Goal: Transaction & Acquisition: Purchase product/service

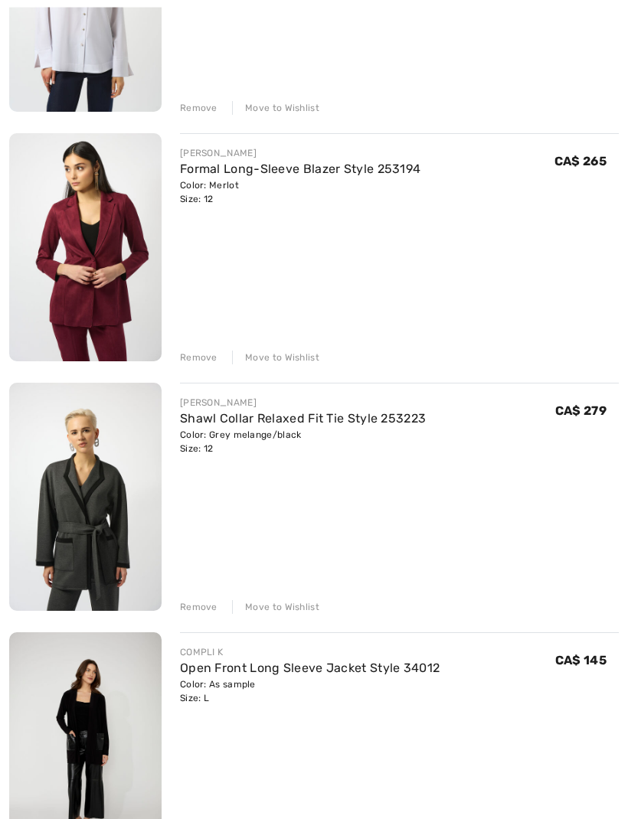
scroll to position [348, 0]
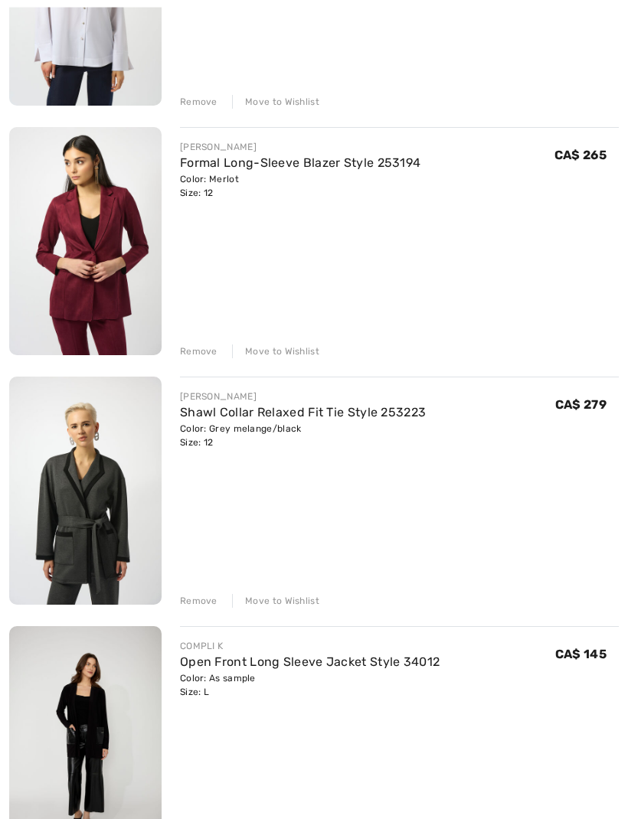
click at [362, 411] on link "Shawl Collar Relaxed Fit Tie Style 253223" at bounding box center [303, 413] width 246 height 15
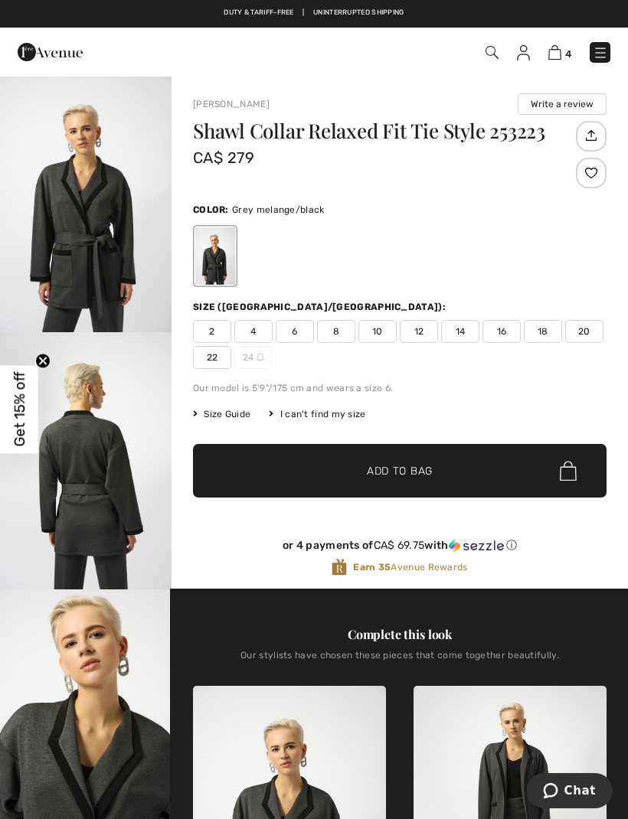
click at [553, 58] on img at bounding box center [554, 52] width 13 height 15
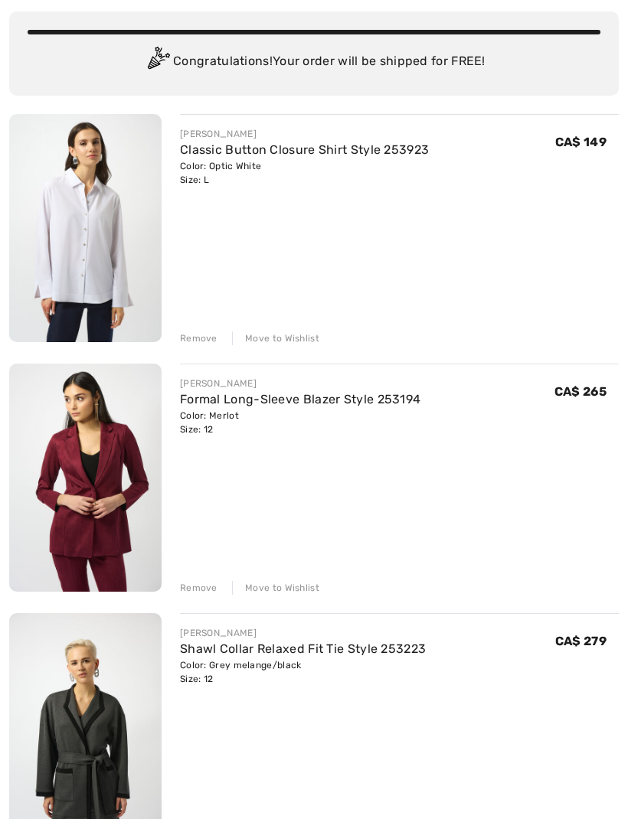
scroll to position [132, 0]
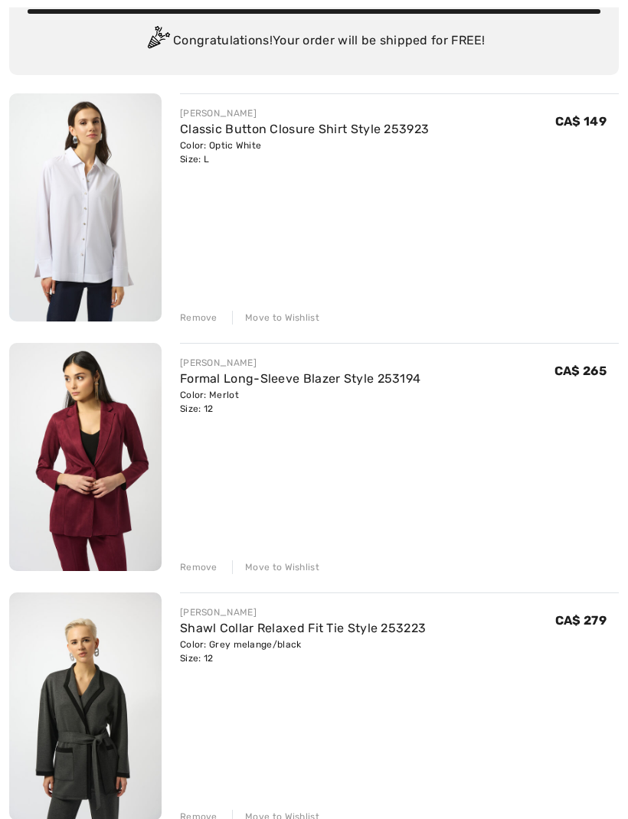
click at [372, 377] on link "Formal Long-Sleeve Blazer Style 253194" at bounding box center [300, 379] width 240 height 15
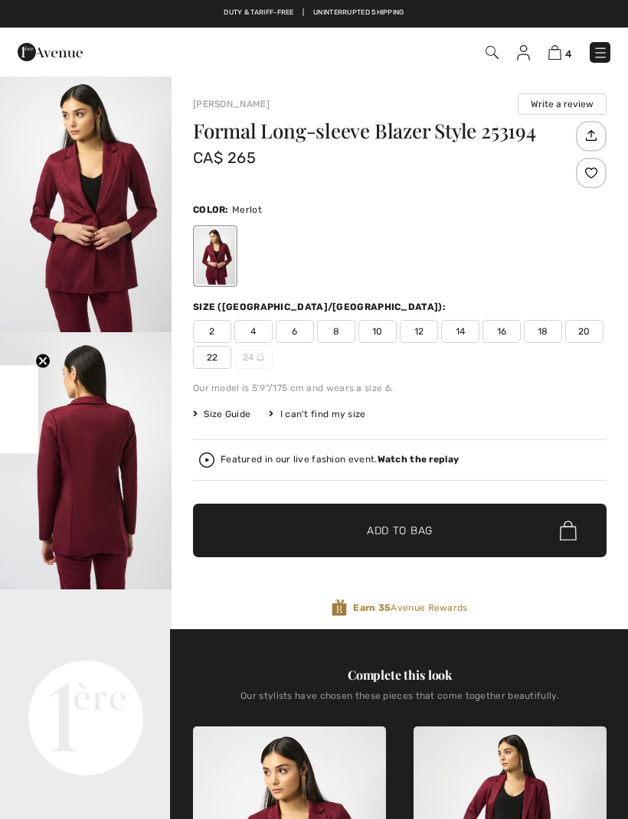
checkbox input "true"
